Goal: Check status: Check status

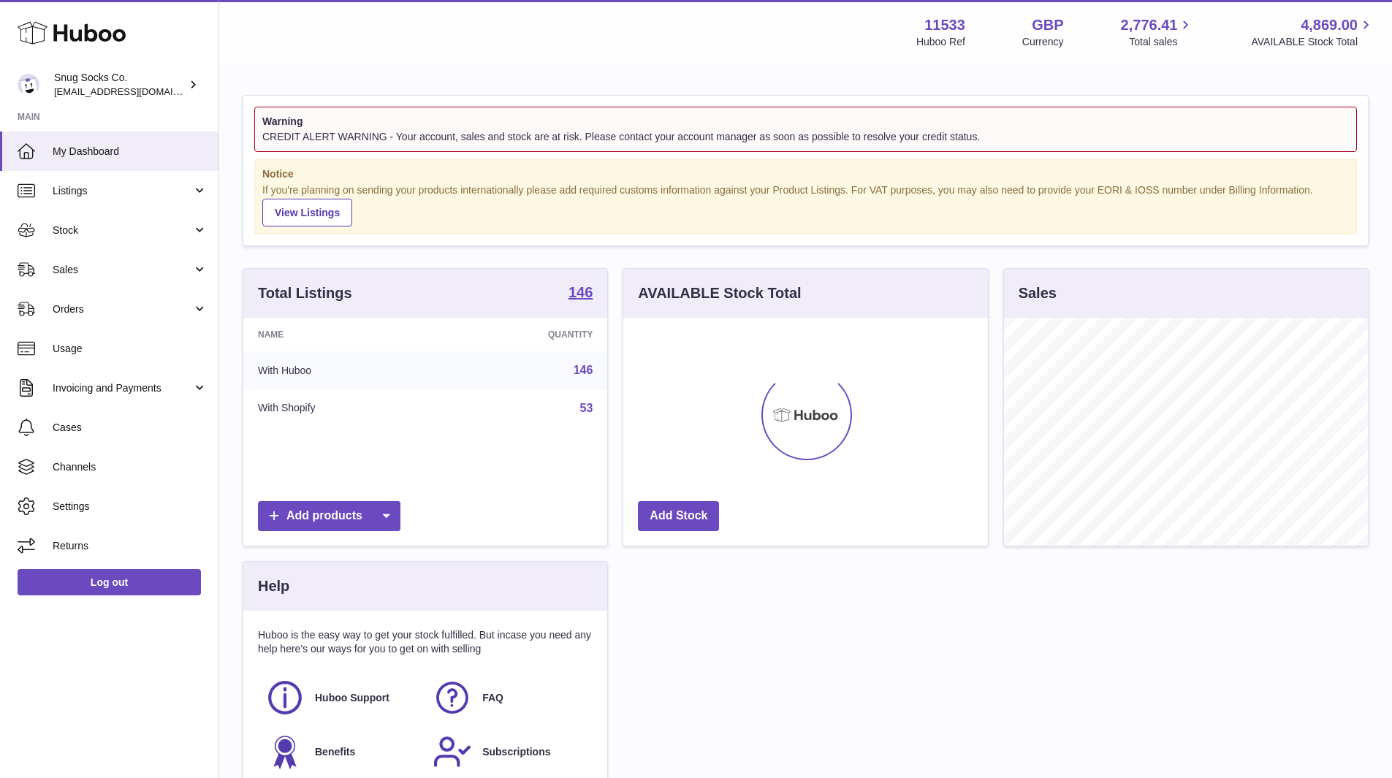
scroll to position [228, 365]
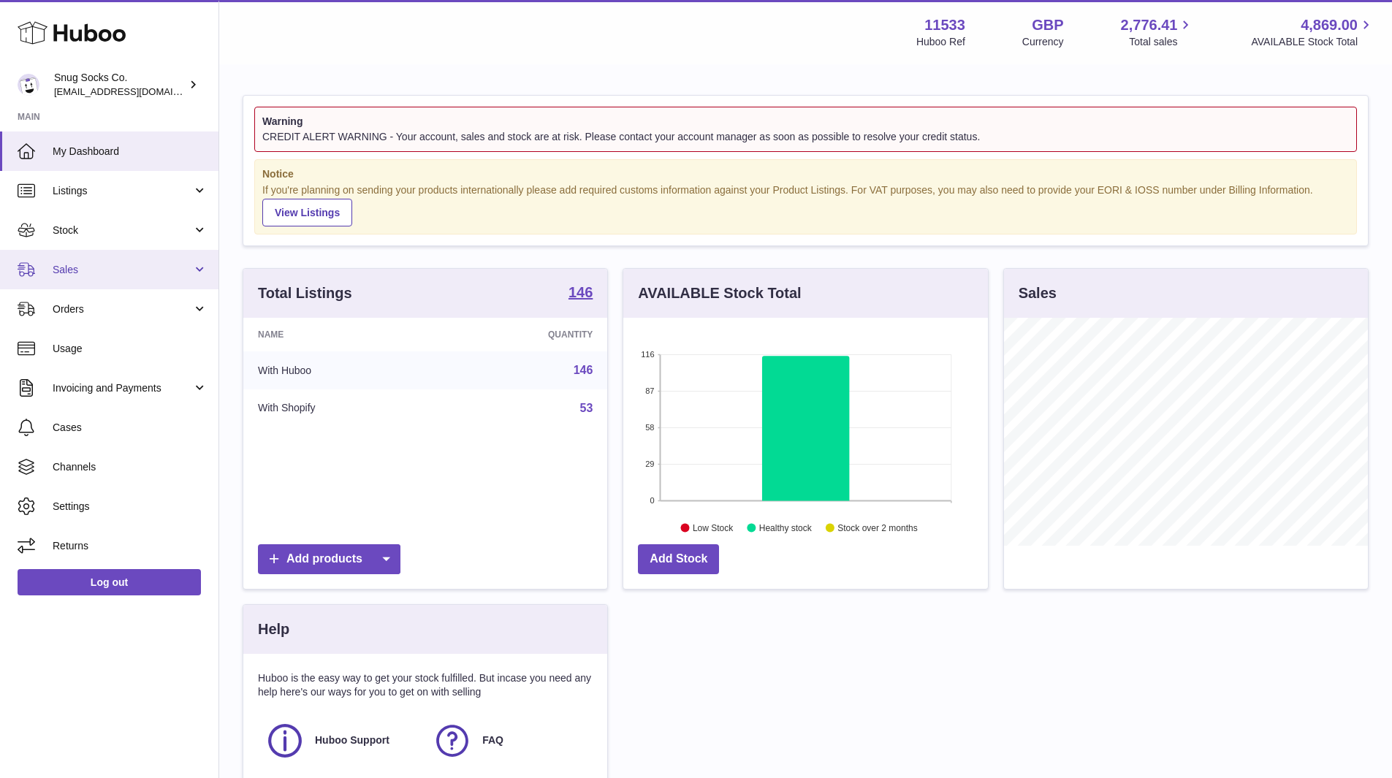
click at [102, 265] on span "Sales" at bounding box center [123, 270] width 140 height 14
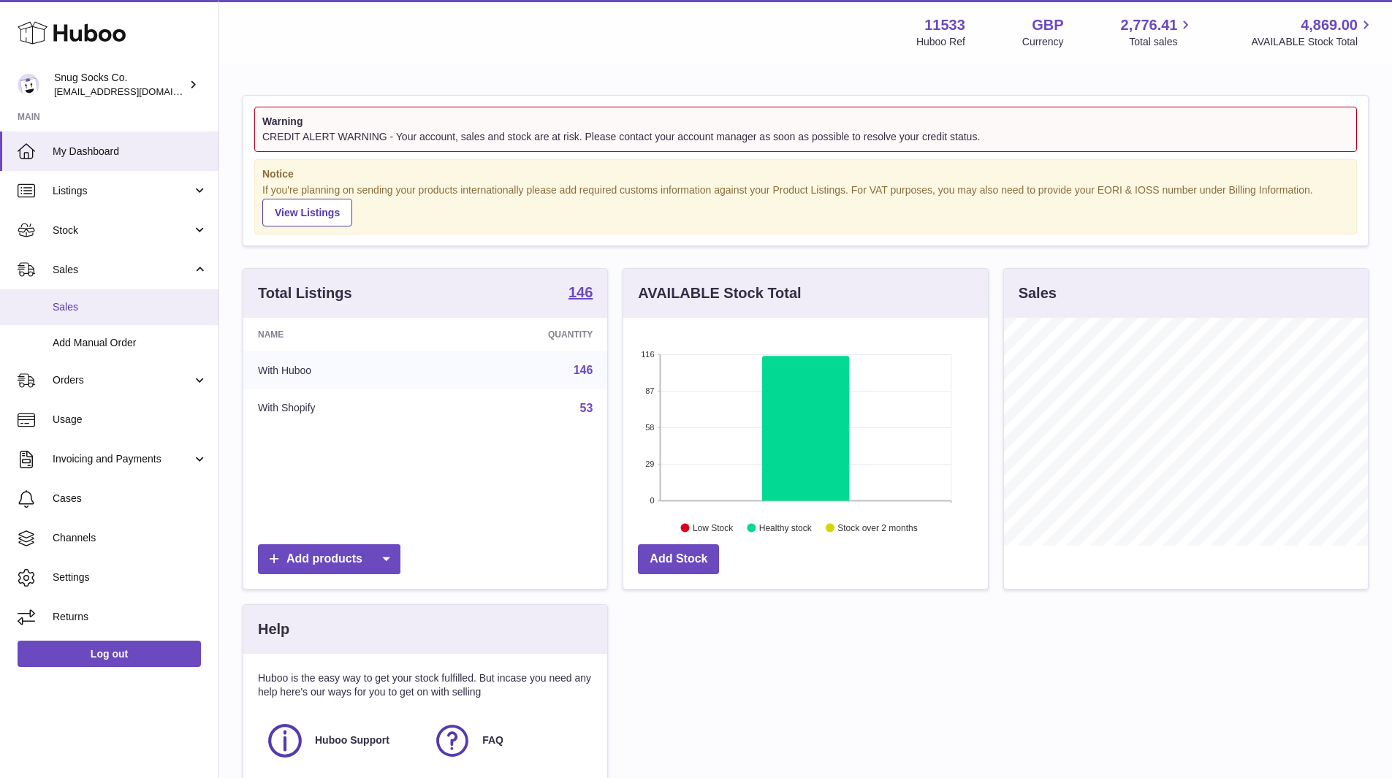
click at [87, 299] on link "Sales" at bounding box center [109, 307] width 219 height 36
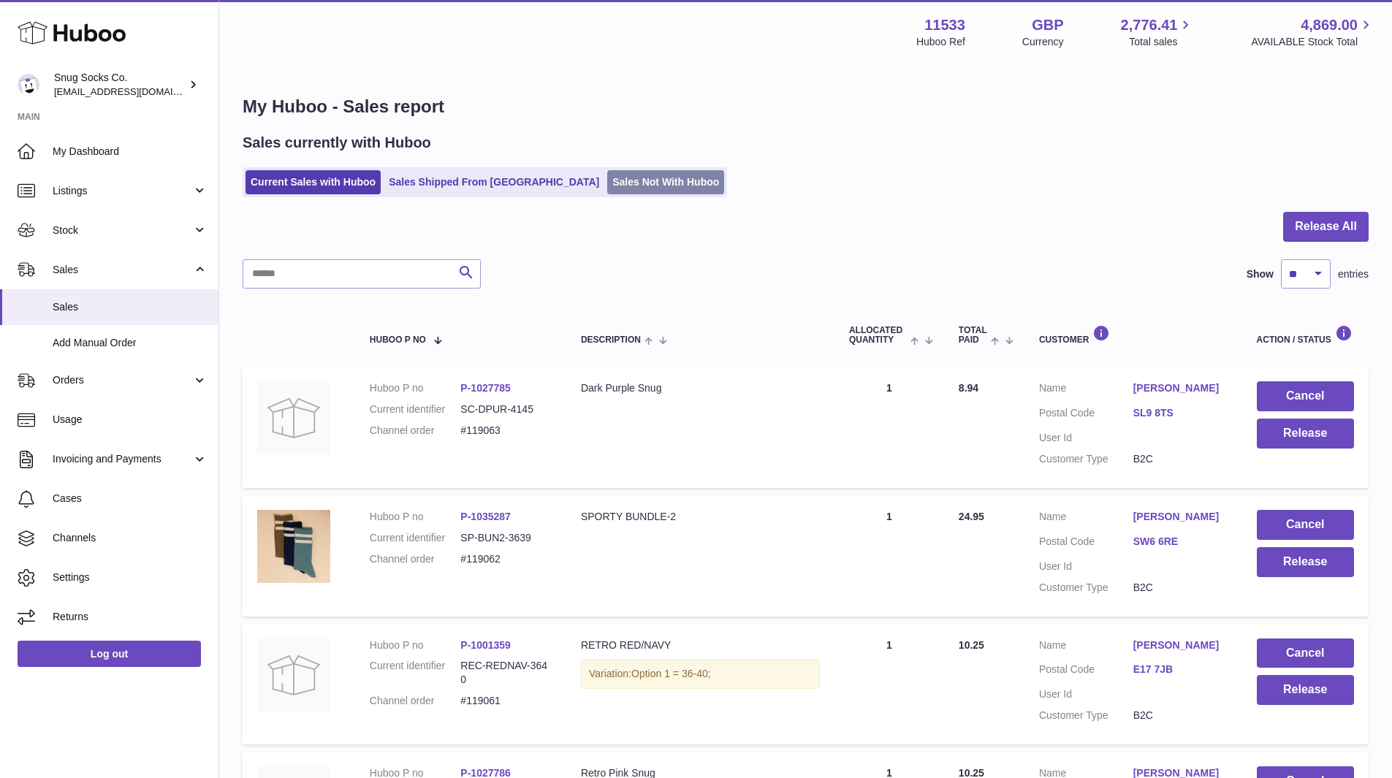
click at [613, 177] on link "Sales Not With Huboo" at bounding box center [665, 182] width 117 height 24
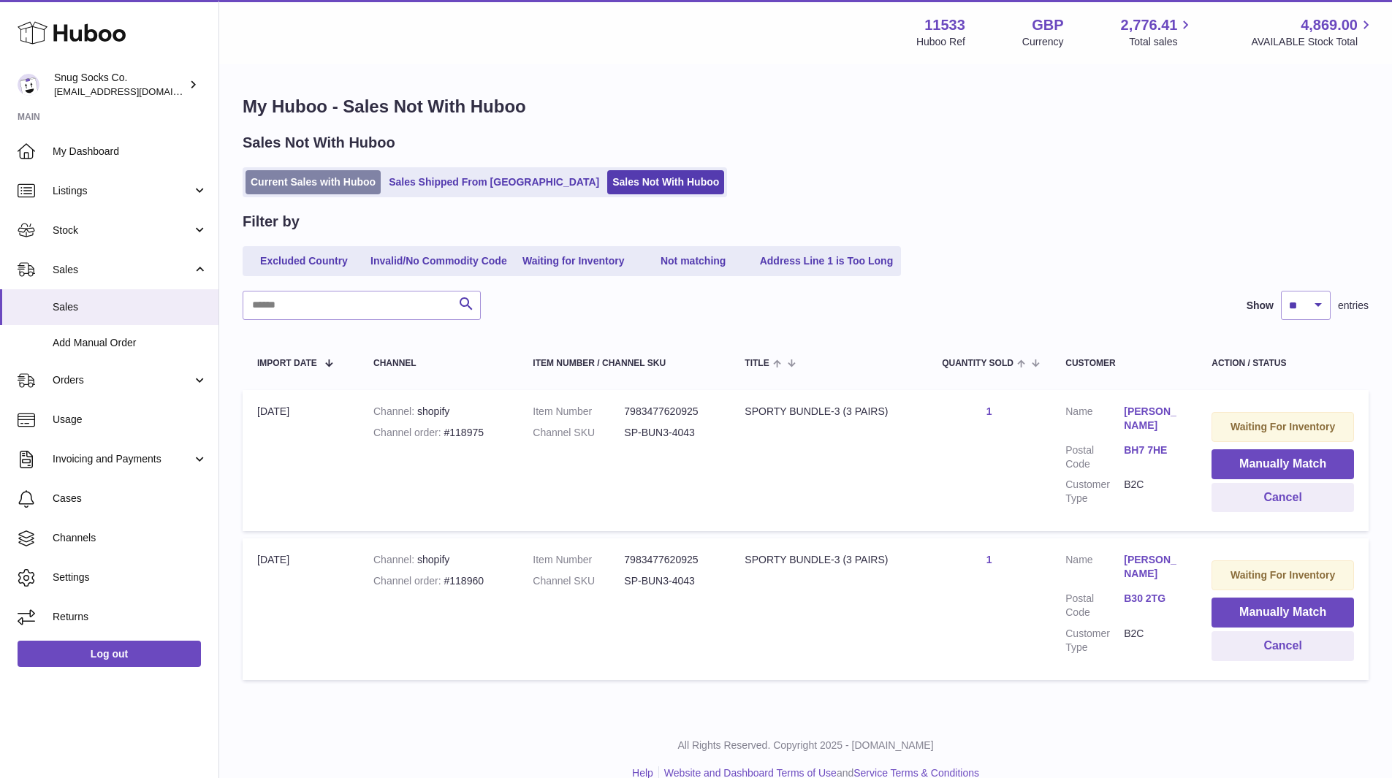
click at [277, 187] on link "Current Sales with Huboo" at bounding box center [313, 182] width 135 height 24
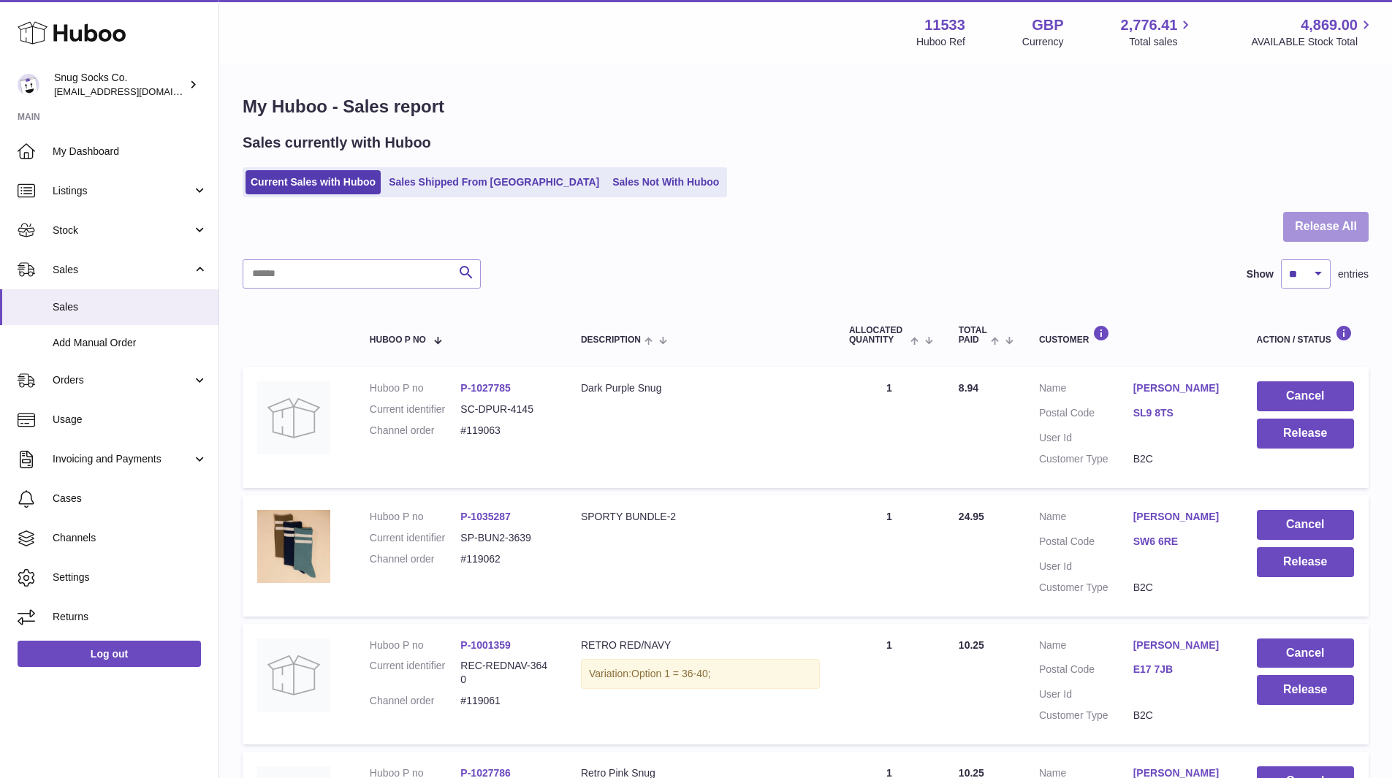
click at [1355, 220] on button "Release All" at bounding box center [1326, 227] width 86 height 30
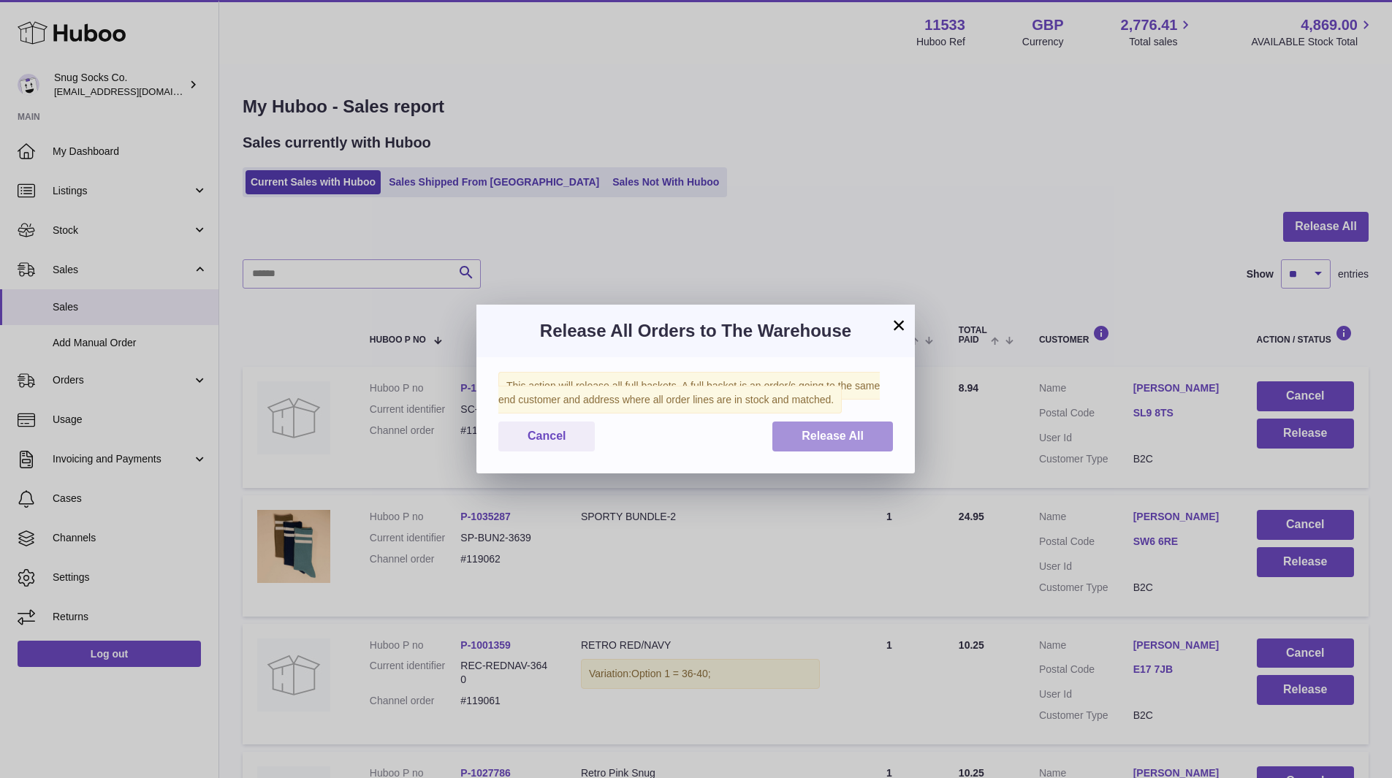
click at [808, 430] on span "Release All" at bounding box center [833, 436] width 62 height 12
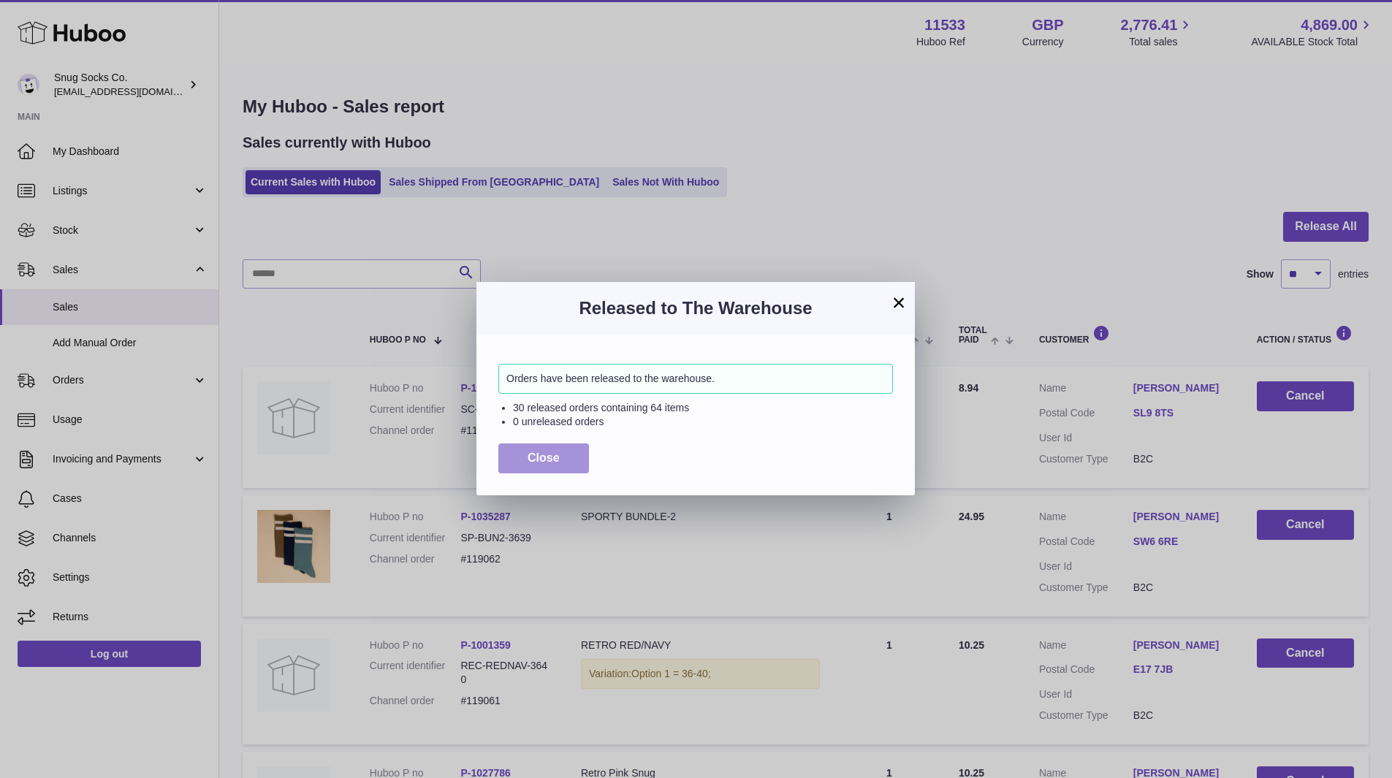
click at [526, 451] on button "Close" at bounding box center [543, 459] width 91 height 30
